Goal: Task Accomplishment & Management: Manage account settings

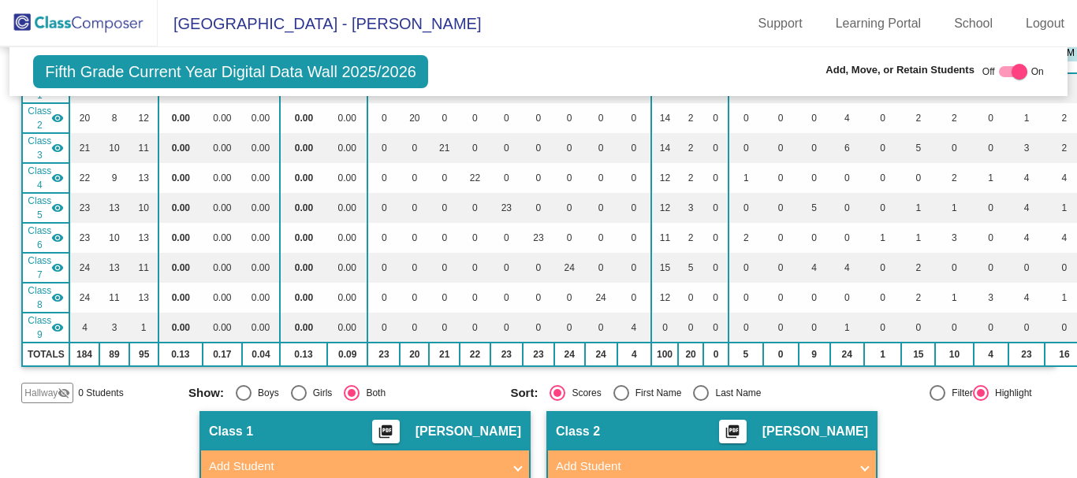
scroll to position [79, 0]
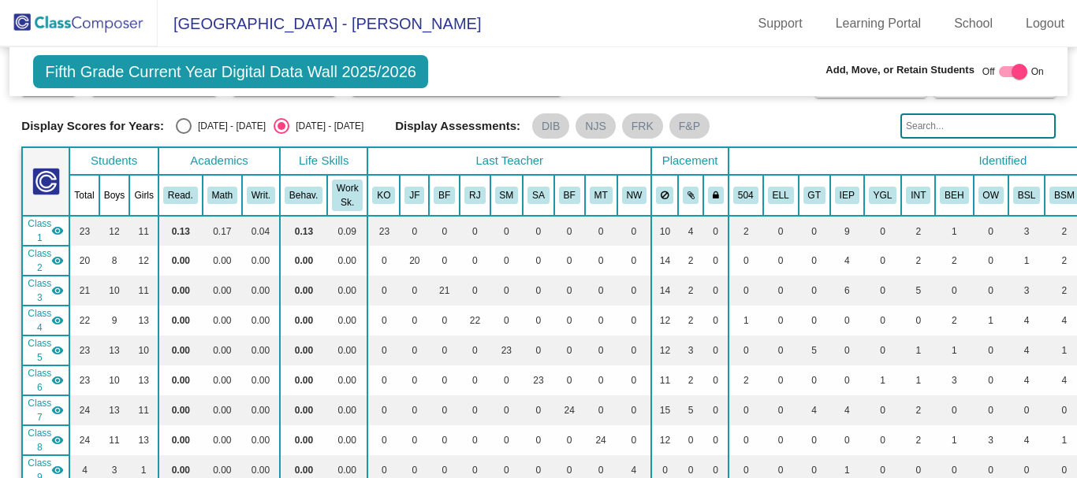
click at [930, 117] on input "text" at bounding box center [977, 125] width 155 height 25
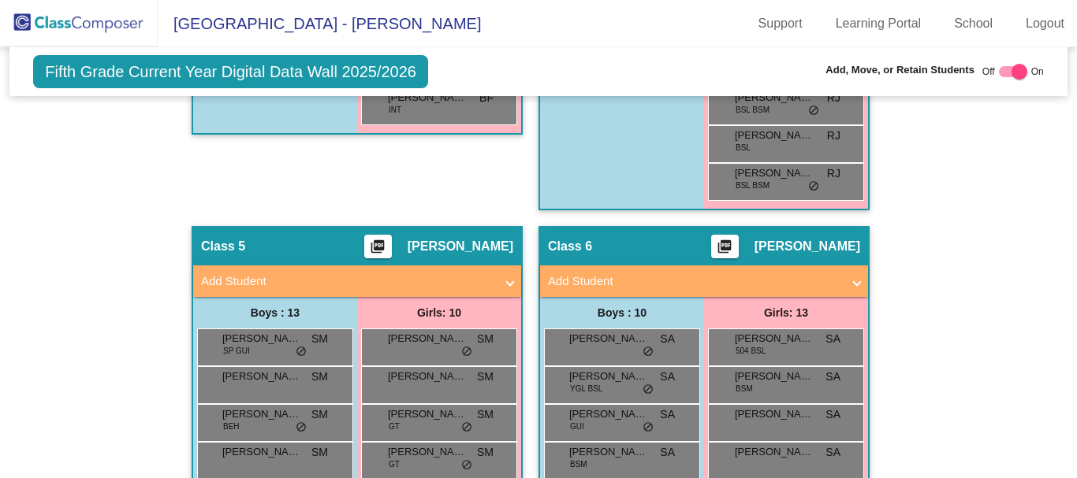
scroll to position [1734, 0]
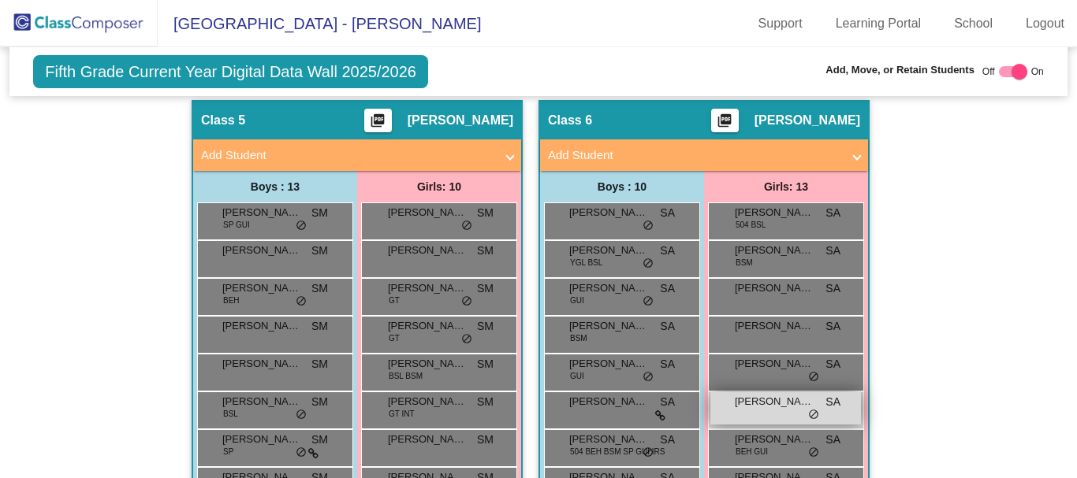
type input "laspata"
click at [757, 407] on span "[PERSON_NAME]" at bounding box center [774, 402] width 79 height 16
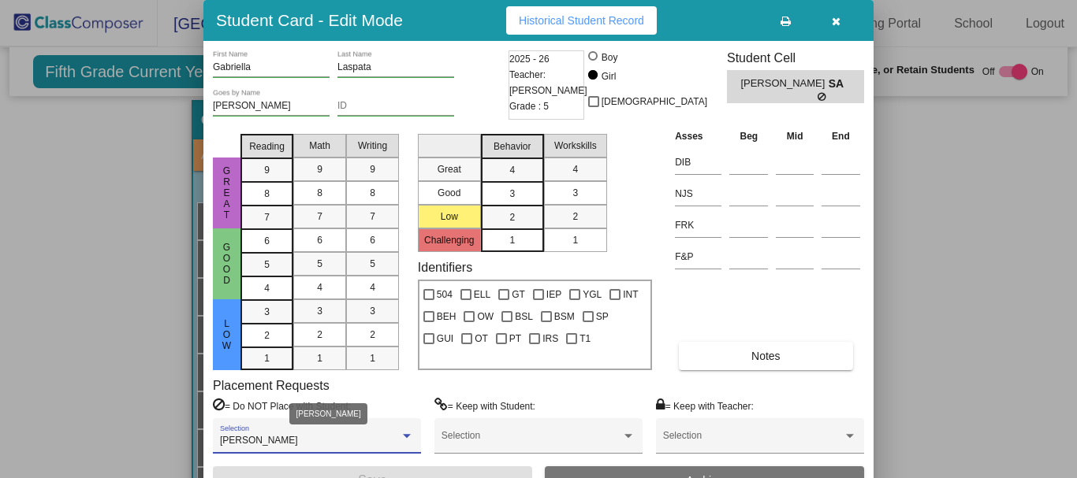
click at [385, 437] on div "[PERSON_NAME]" at bounding box center [310, 441] width 180 height 11
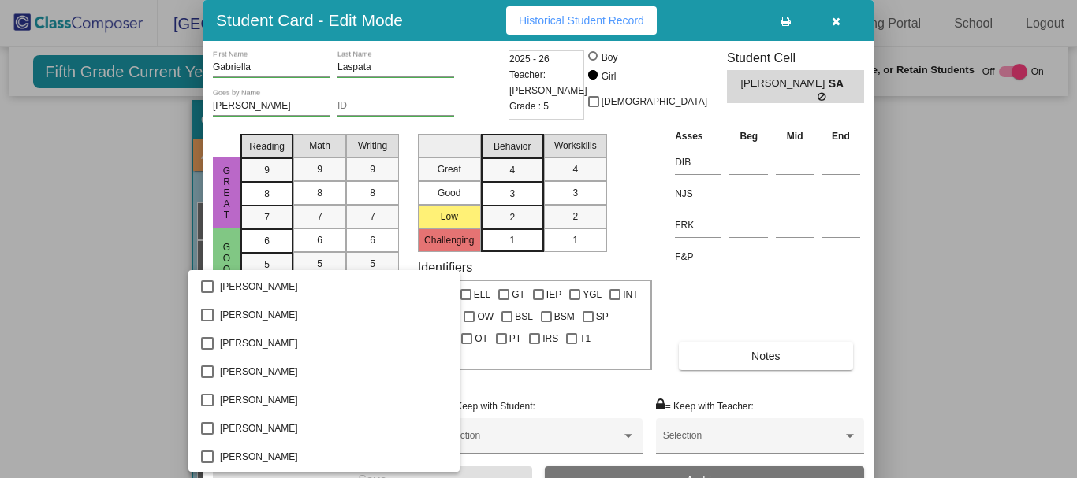
scroll to position [3563, 0]
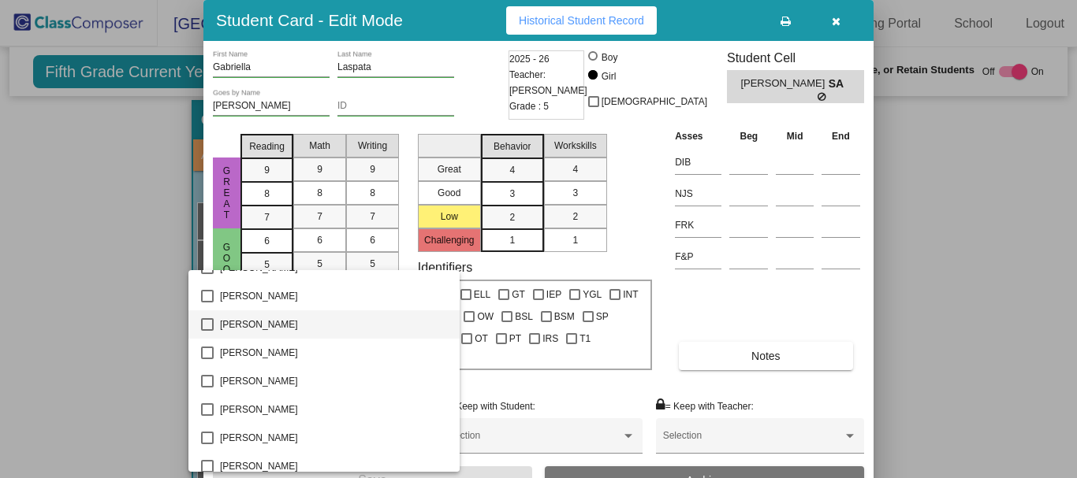
click at [206, 322] on mat-pseudo-checkbox at bounding box center [207, 324] width 13 height 13
click at [494, 470] on div at bounding box center [538, 239] width 1077 height 478
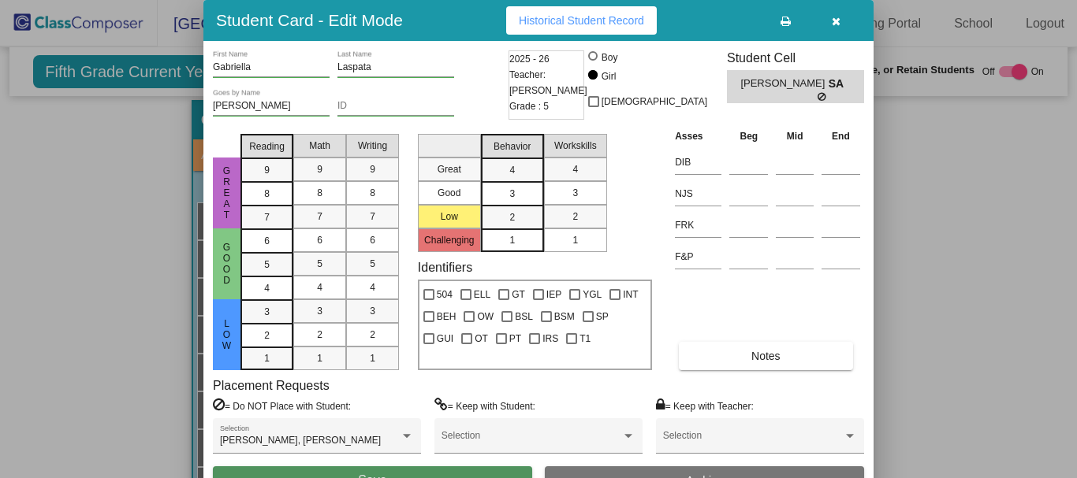
click at [494, 471] on button "Save" at bounding box center [372, 481] width 319 height 28
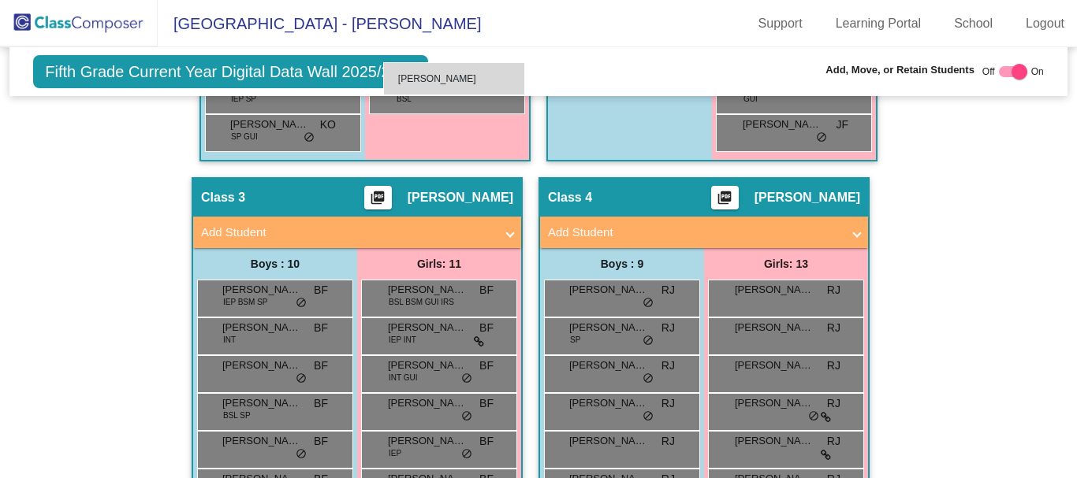
scroll to position [1034, 0]
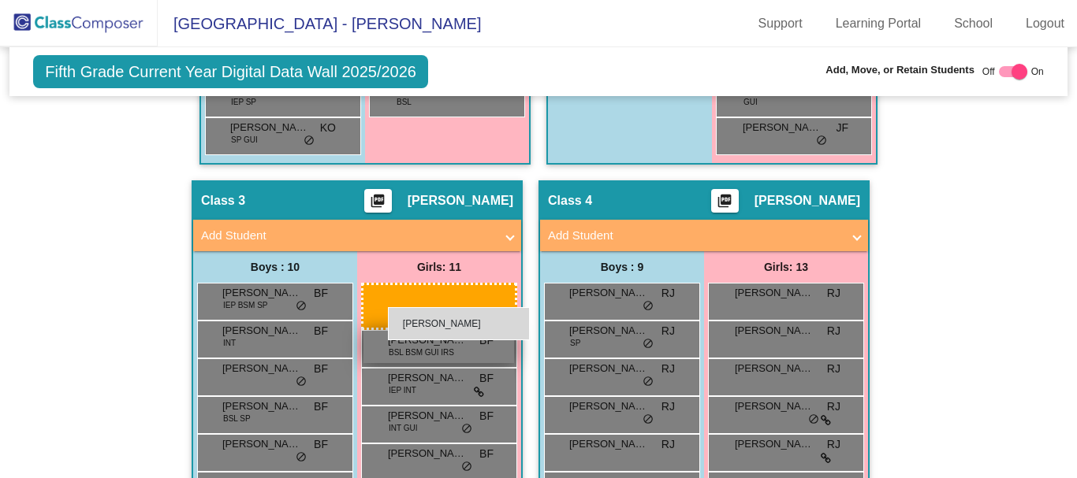
drag, startPoint x: 782, startPoint y: 406, endPoint x: 380, endPoint y: 300, distance: 415.6
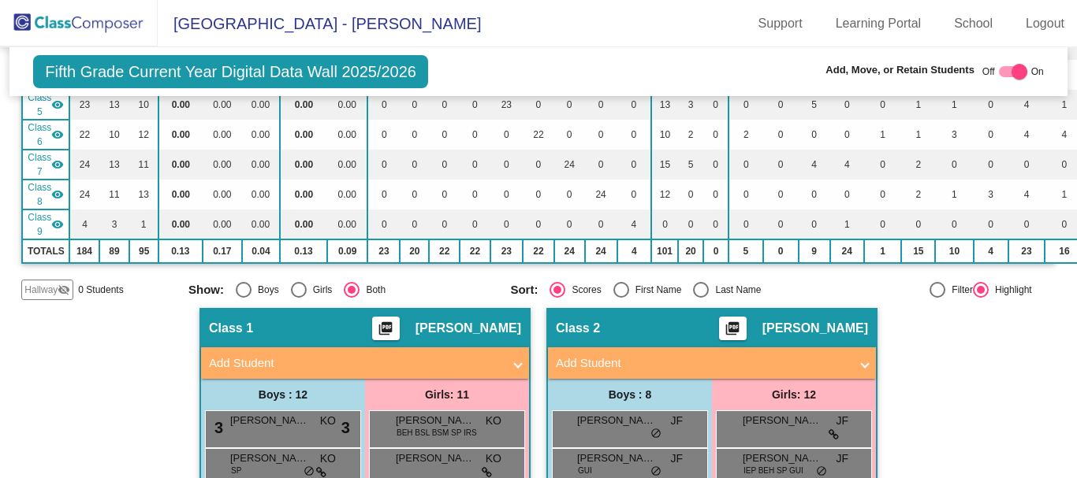
scroll to position [0, 0]
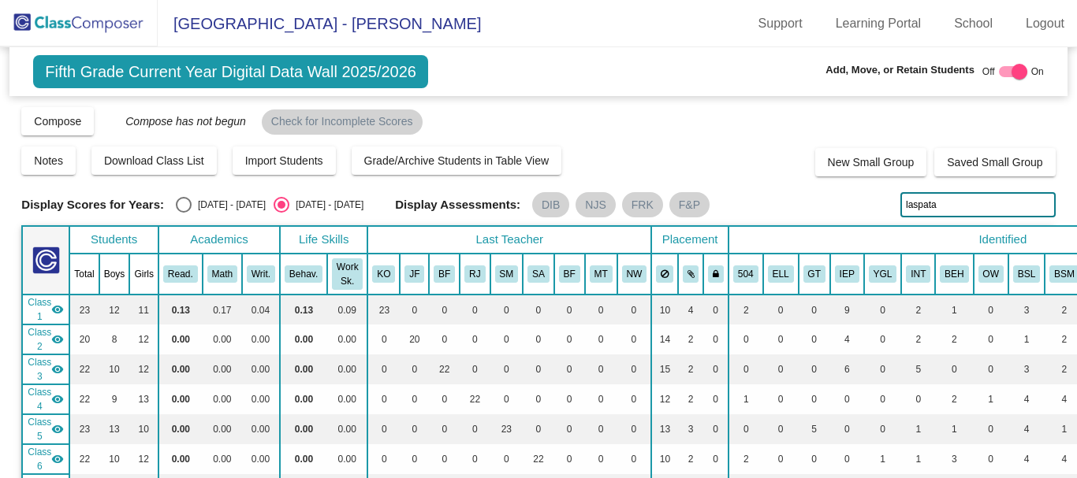
click at [1011, 69] on div at bounding box center [1019, 72] width 16 height 16
checkbox input "false"
drag, startPoint x: 950, startPoint y: 207, endPoint x: 842, endPoint y: 220, distance: 109.5
click at [842, 220] on div "Display Scores for Years: [DATE] - [DATE] [DATE] - [DATE] Grade/Archive Student…" at bounding box center [537, 365] width 1033 height 519
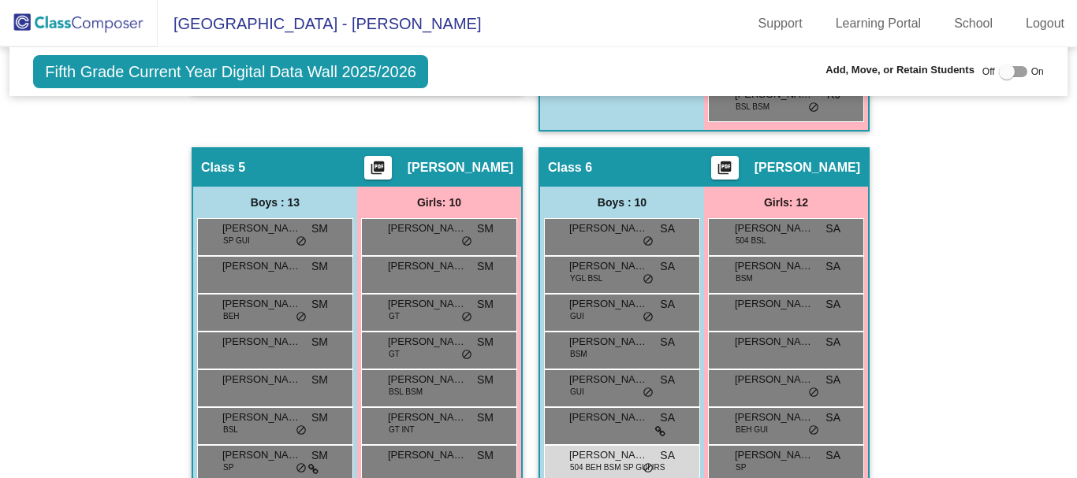
scroll to position [1734, 0]
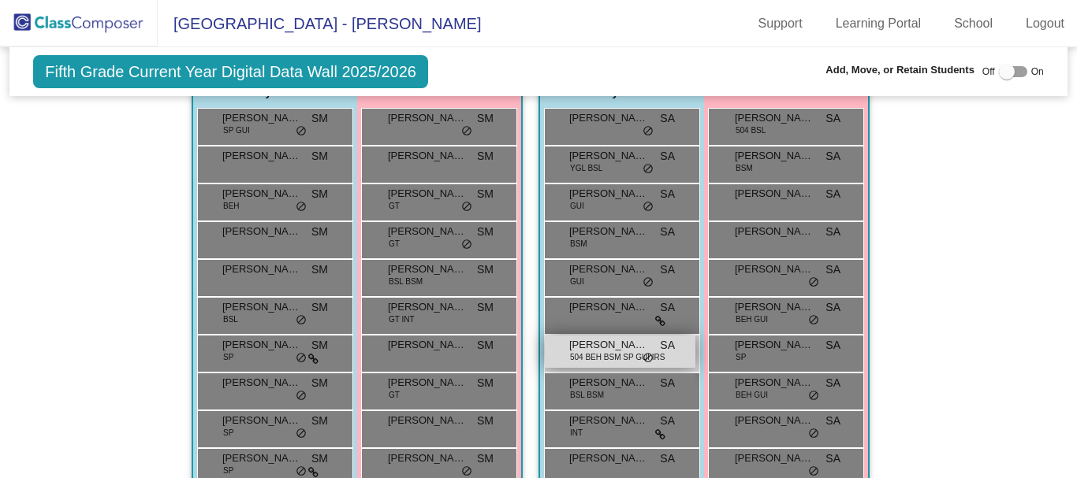
click at [625, 344] on span "[PERSON_NAME]" at bounding box center [608, 345] width 79 height 16
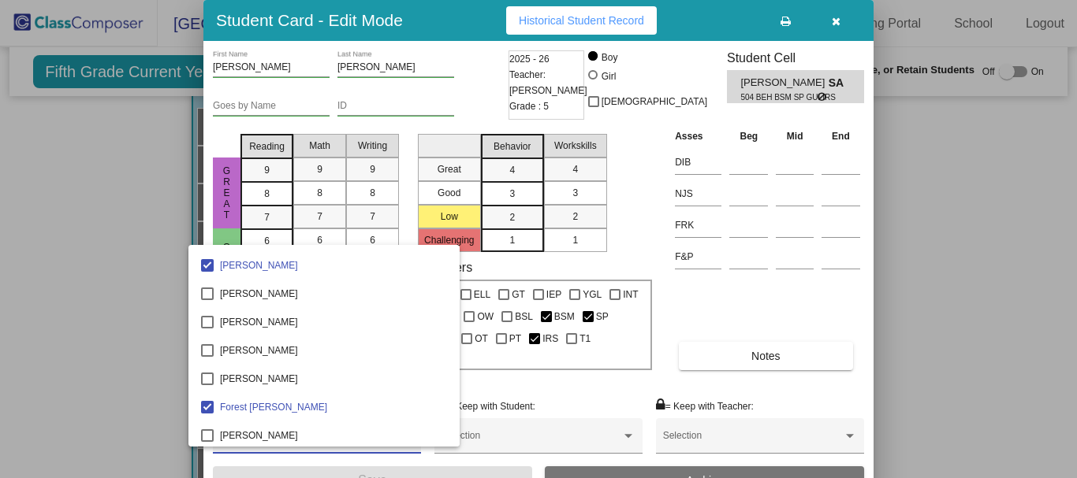
scroll to position [1891, 0]
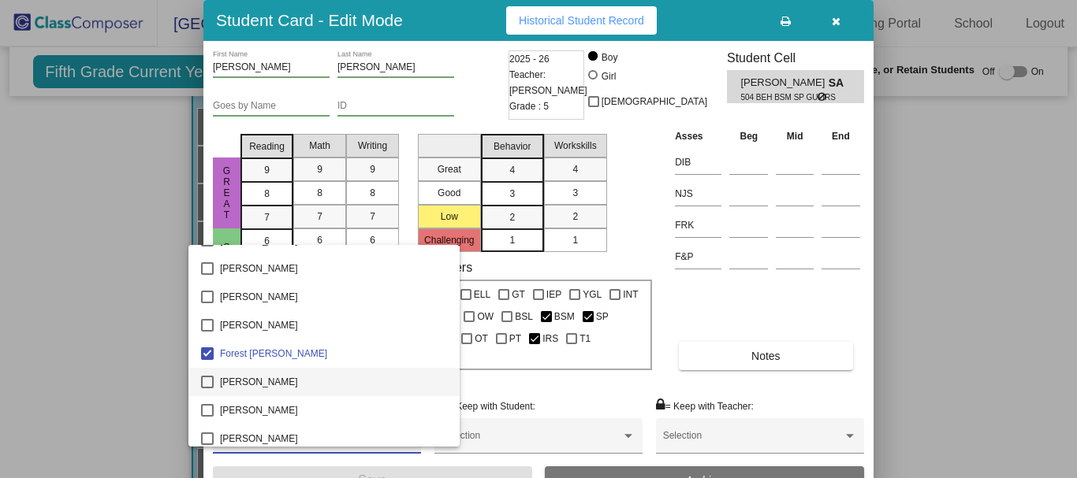
click at [208, 381] on mat-pseudo-checkbox at bounding box center [207, 382] width 13 height 13
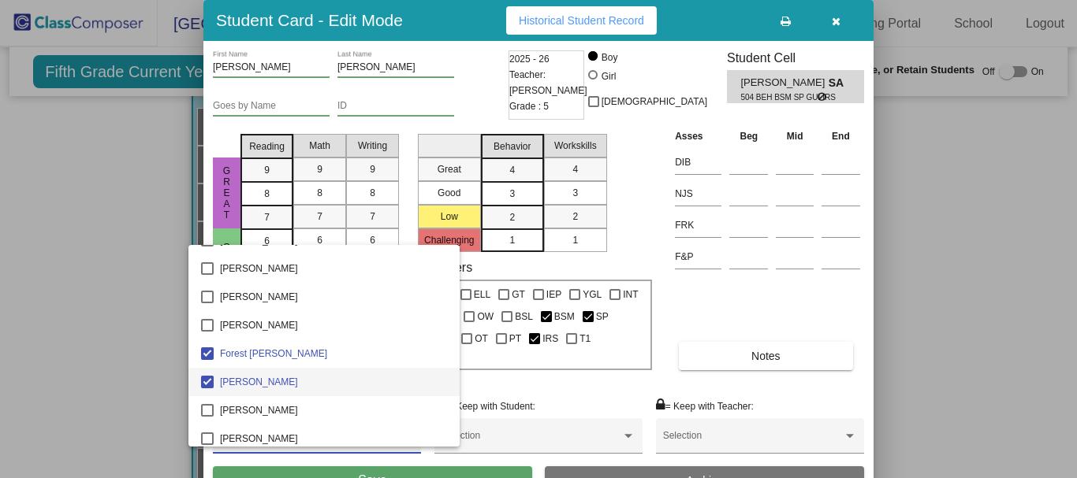
click at [484, 474] on div at bounding box center [538, 239] width 1077 height 478
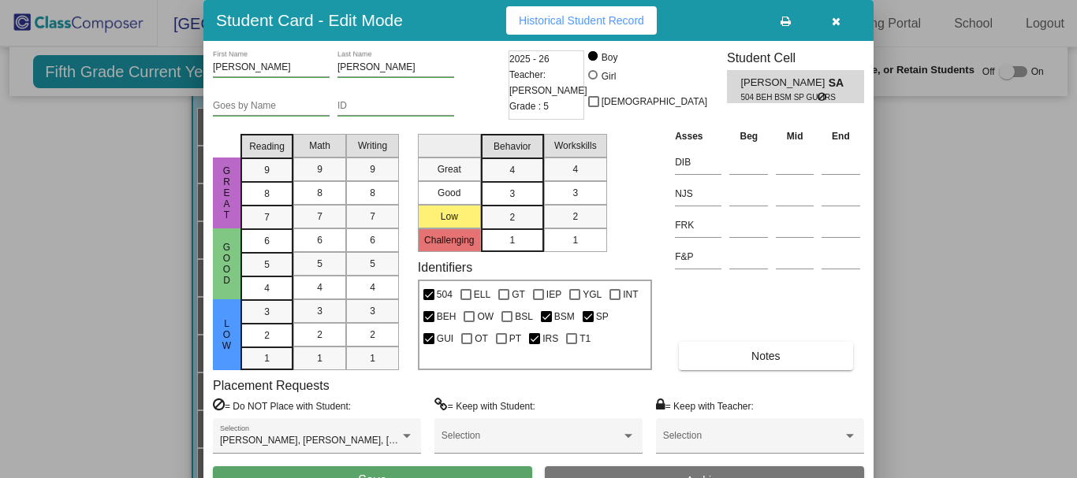
click at [483, 471] on button "Save" at bounding box center [372, 481] width 319 height 28
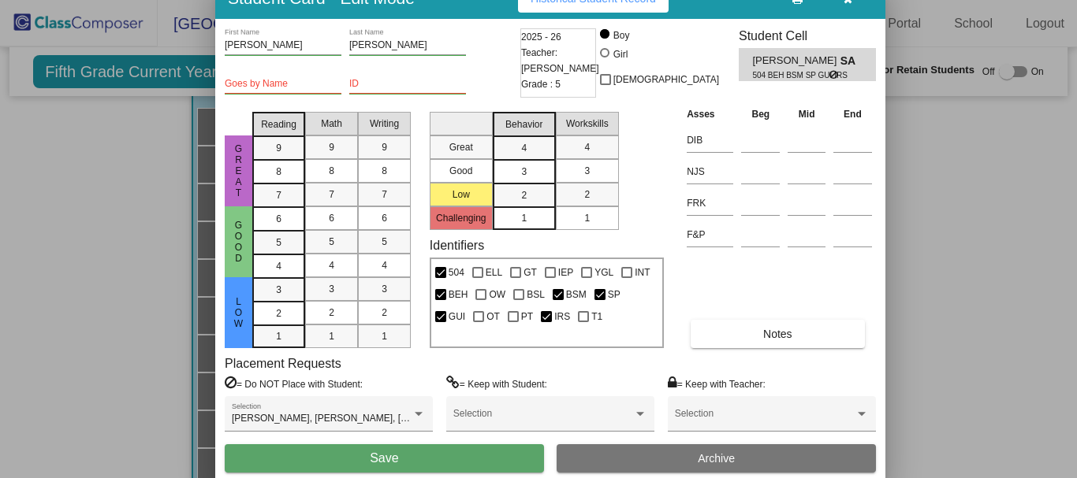
drag, startPoint x: 706, startPoint y: 26, endPoint x: 718, endPoint y: 4, distance: 25.0
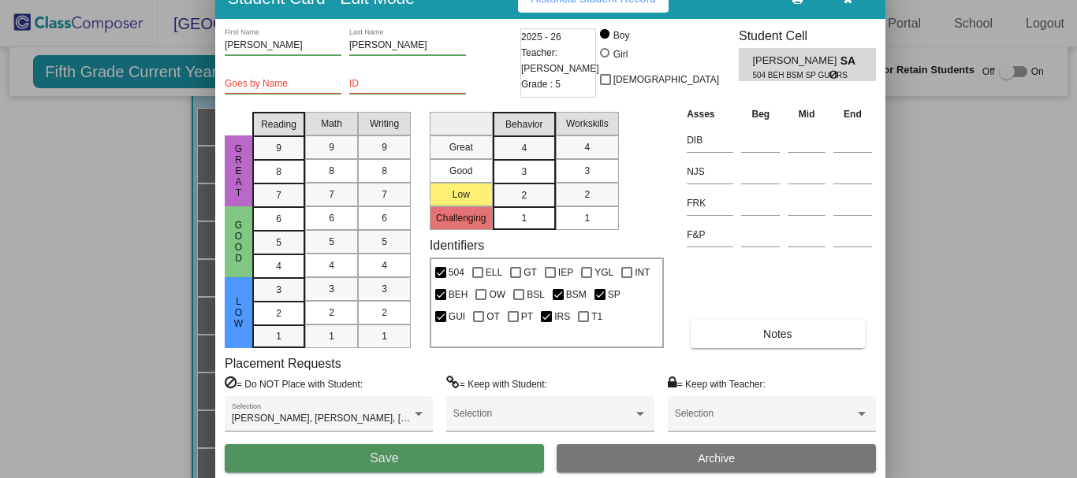
click at [481, 458] on button "Save" at bounding box center [384, 458] width 319 height 28
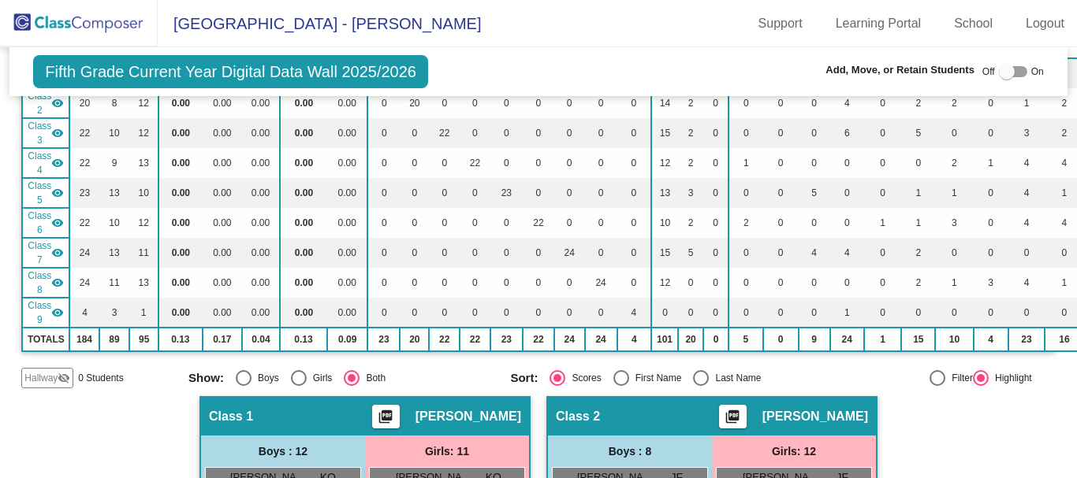
scroll to position [0, 0]
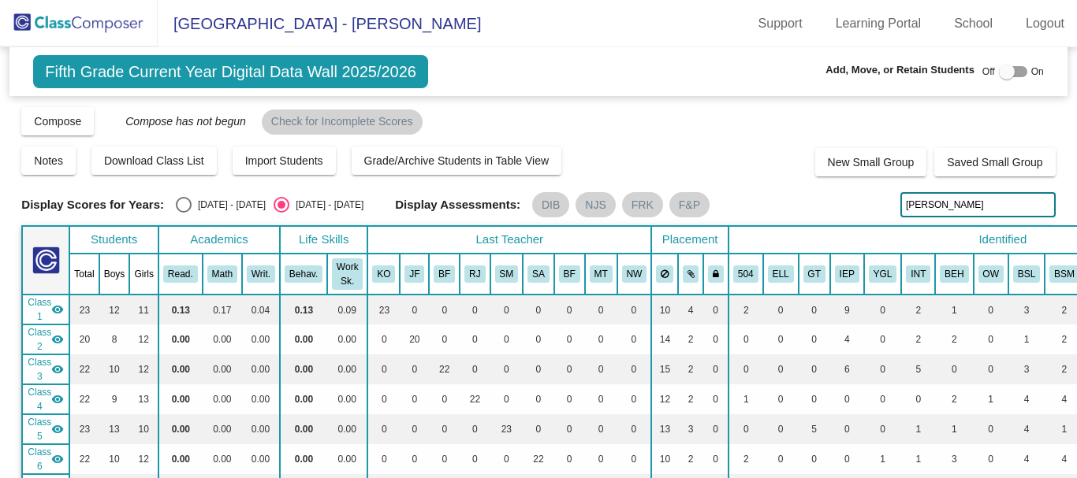
click at [946, 206] on input "[PERSON_NAME]" at bounding box center [977, 204] width 155 height 25
type input "d"
